Goal: Information Seeking & Learning: Learn about a topic

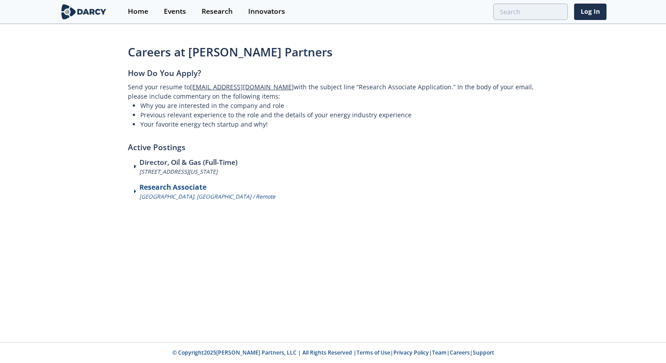
click at [195, 190] on h3 "Research Associate" at bounding box center [207, 187] width 136 height 11
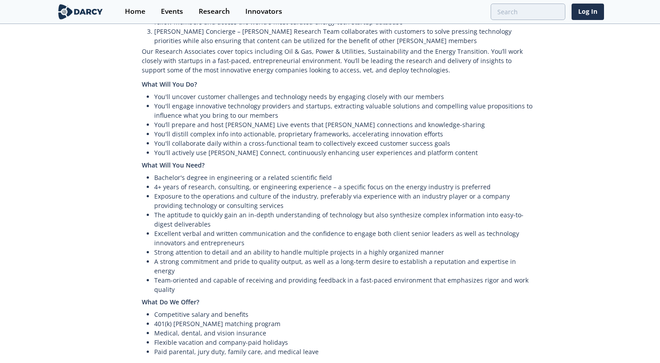
scroll to position [436, 0]
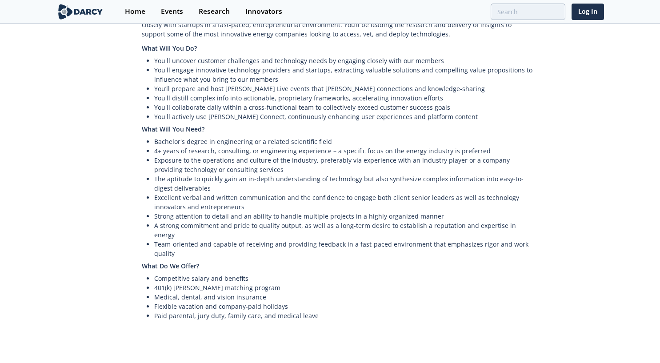
click at [267, 174] on li "The aptitude to quickly gain an in-depth understanding of technology but also s…" at bounding box center [344, 183] width 381 height 19
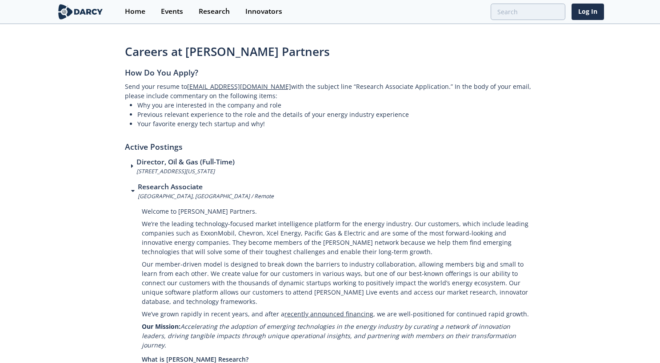
scroll to position [0, 0]
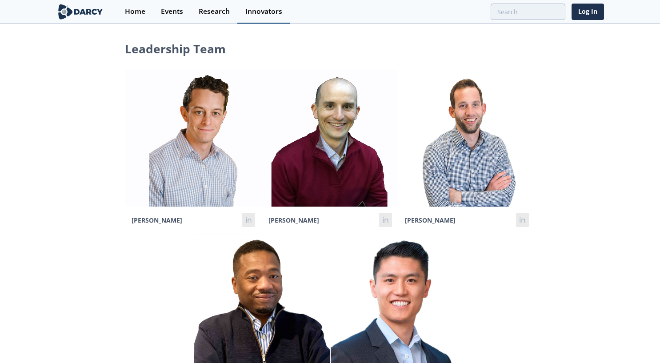
click at [272, 12] on div "Innovators" at bounding box center [263, 11] width 37 height 7
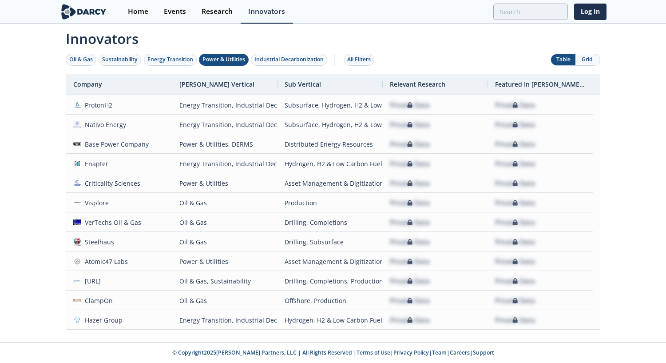
click at [232, 62] on div "Power & Utilities" at bounding box center [224, 60] width 43 height 8
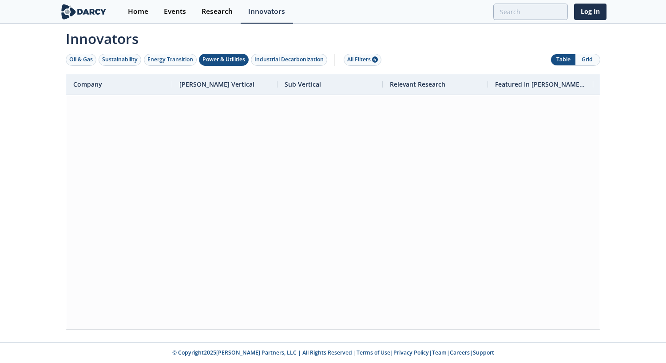
scroll to position [3331, 0]
